Goal: Navigation & Orientation: Find specific page/section

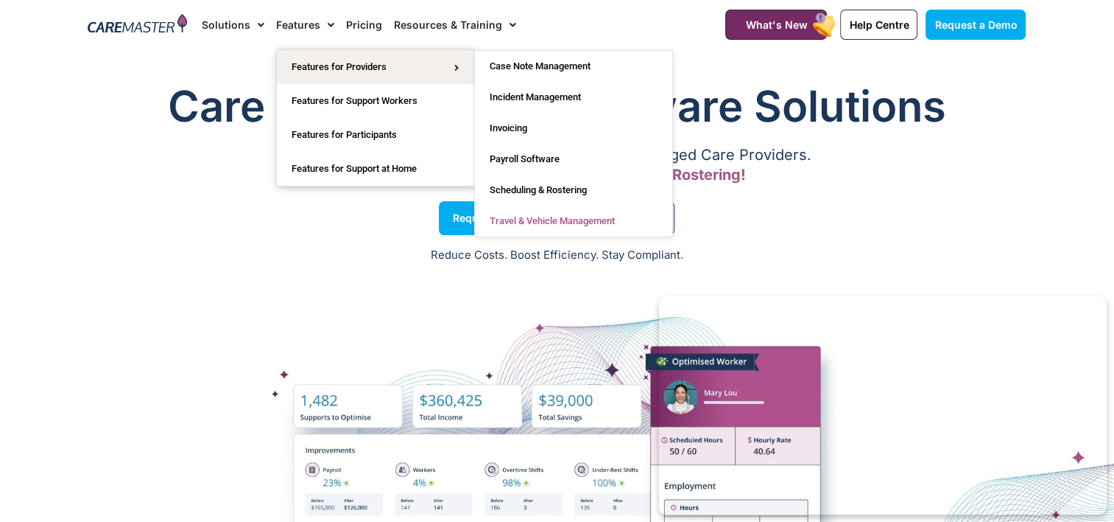
click at [577, 220] on link "Travel & Vehicle Management" at bounding box center [573, 221] width 197 height 31
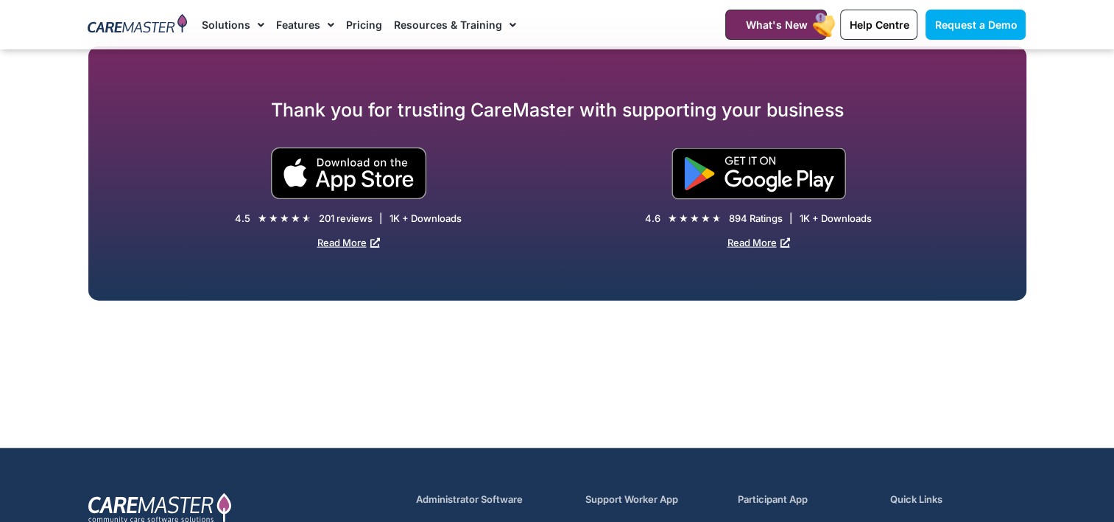
scroll to position [3760, 0]
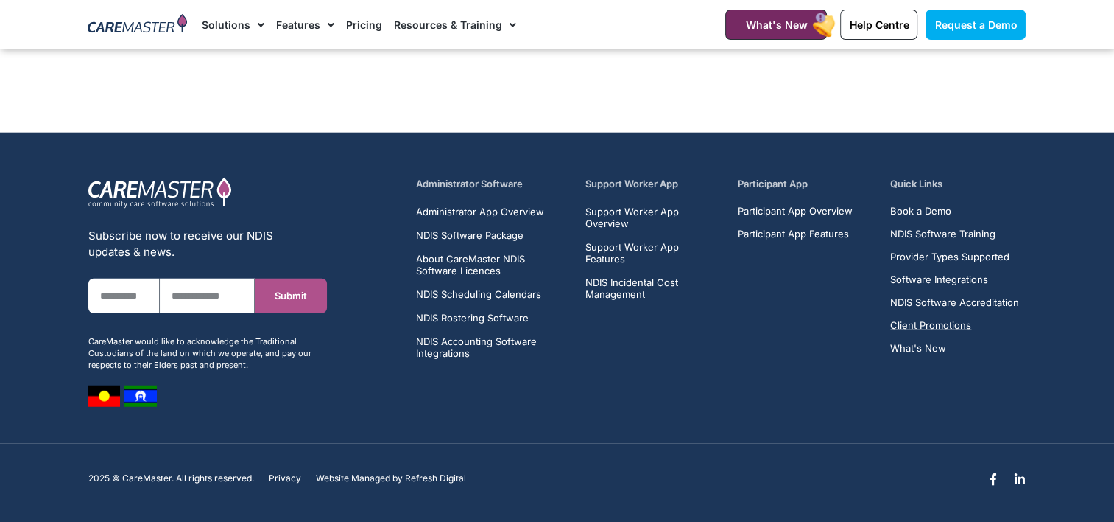
click at [961, 325] on span "Client Promotions" at bounding box center [931, 325] width 81 height 11
